Goal: Task Accomplishment & Management: Use online tool/utility

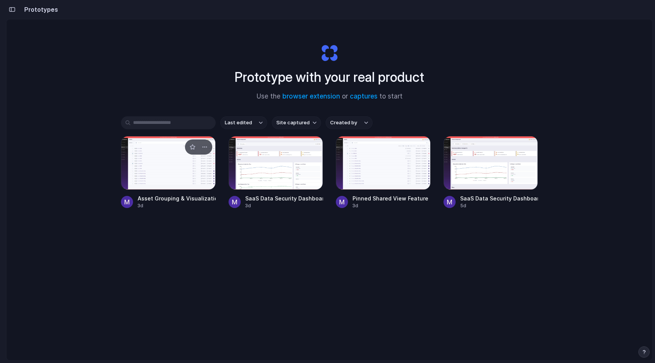
click at [146, 183] on div at bounding box center [168, 163] width 95 height 54
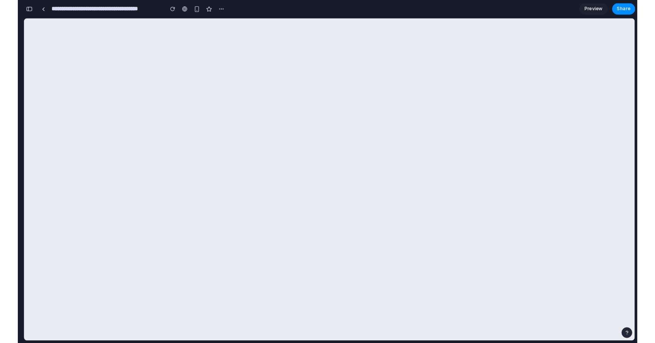
scroll to position [745, 0]
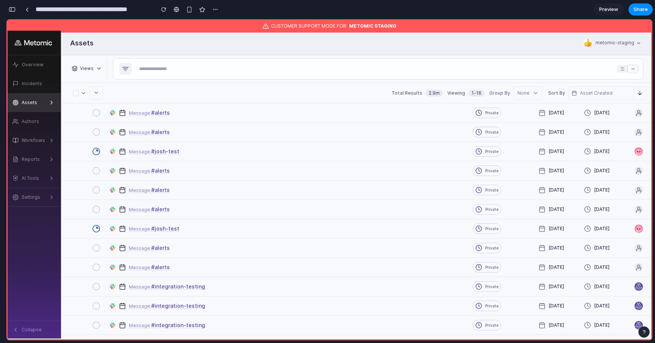
click at [533, 90] on icon "button" at bounding box center [535, 93] width 6 height 6
click at [531, 100] on div "Total Results 2.9m Viewing 1 - 16 Group By None Sort By Asset Created Descending" at bounding box center [356, 93] width 591 height 21
click at [530, 90] on div "None" at bounding box center [527, 93] width 21 height 7
click at [527, 119] on div "Semantic Classification" at bounding box center [527, 127] width 28 height 22
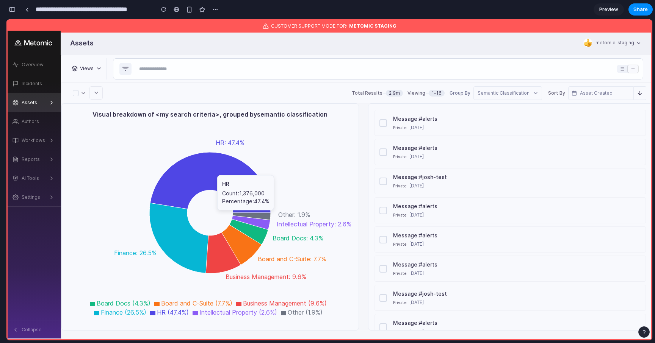
click at [219, 173] on icon at bounding box center [210, 182] width 120 height 61
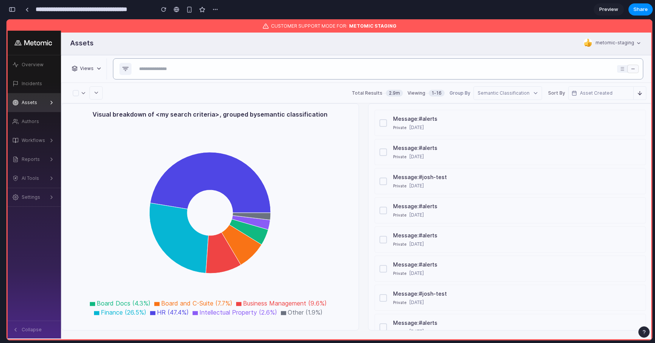
click at [184, 64] on input "text" at bounding box center [375, 69] width 478 height 11
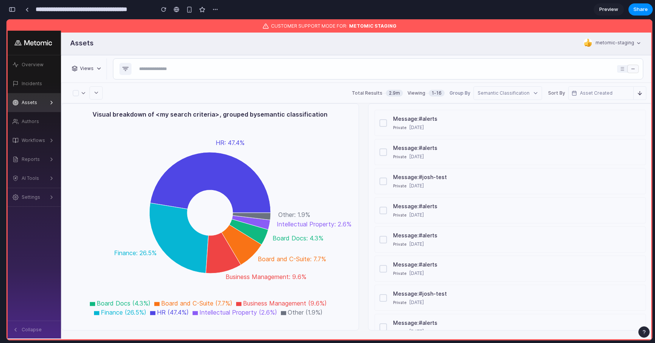
click at [523, 97] on div "Semantic Classification" at bounding box center [507, 93] width 69 height 14
click at [524, 97] on div "Semantic Classification" at bounding box center [507, 93] width 69 height 14
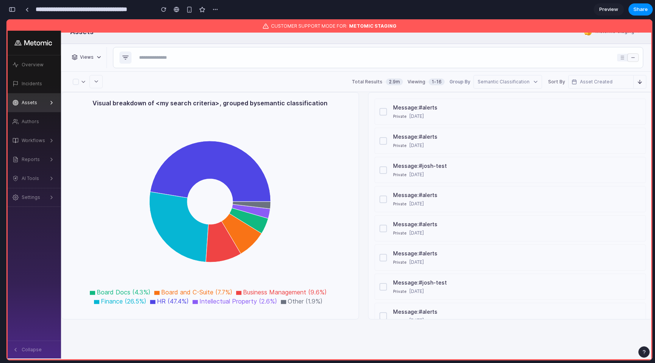
scroll to position [0, 0]
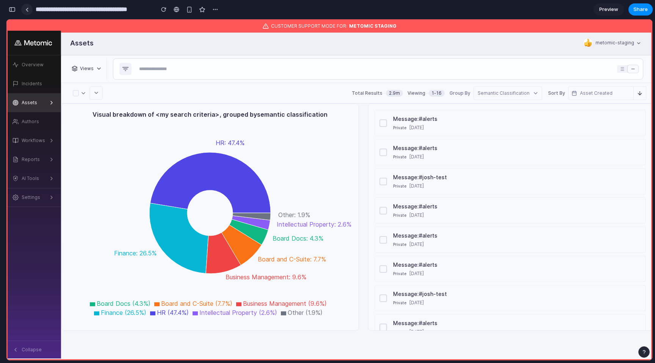
click at [30, 9] on link at bounding box center [26, 9] width 11 height 11
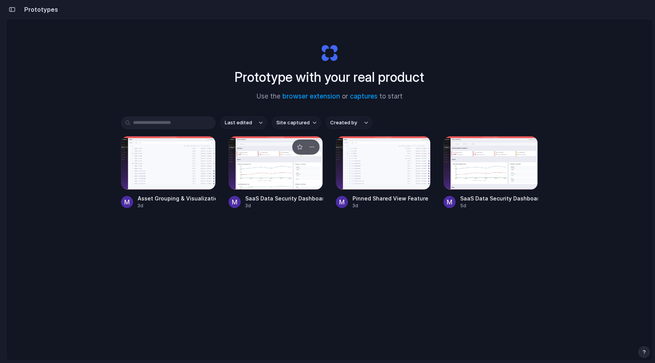
click at [272, 171] on div at bounding box center [275, 163] width 95 height 54
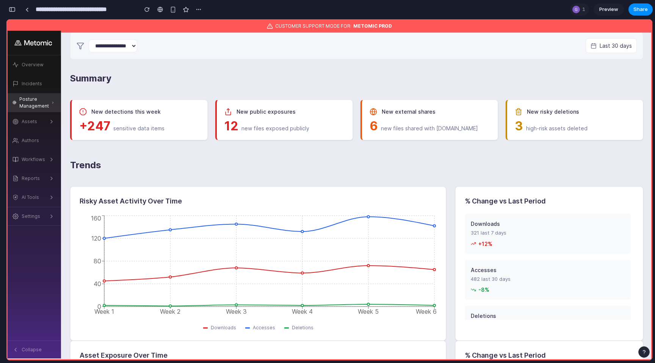
scroll to position [152, 0]
